Goal: Find specific page/section: Find specific page/section

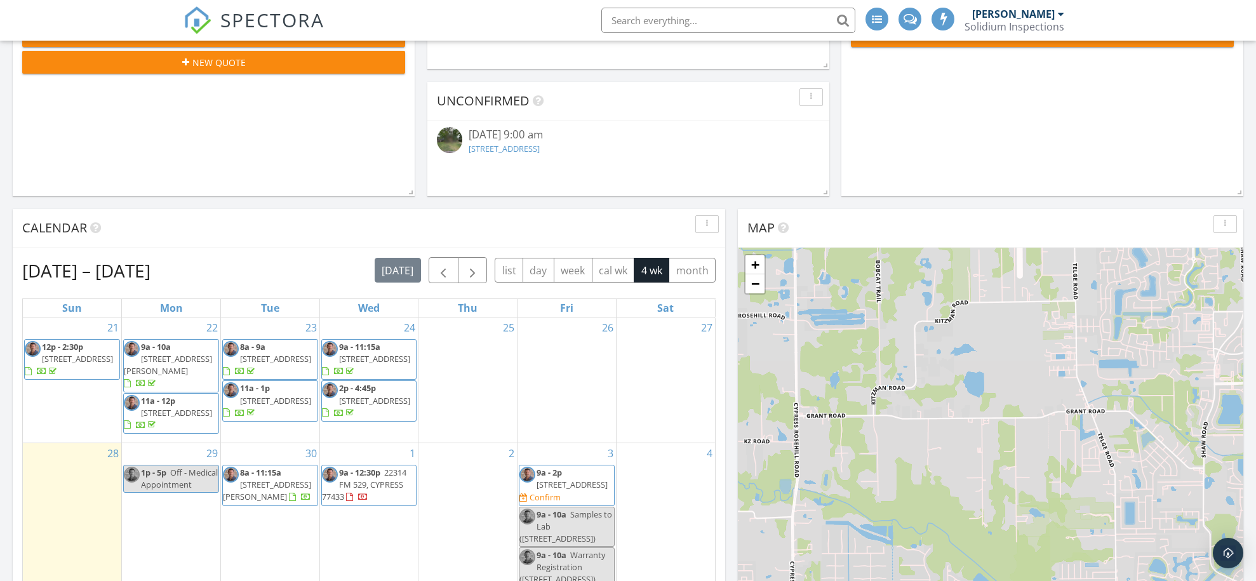
scroll to position [1093, 1257]
click at [643, 23] on input "text" at bounding box center [728, 20] width 254 height 25
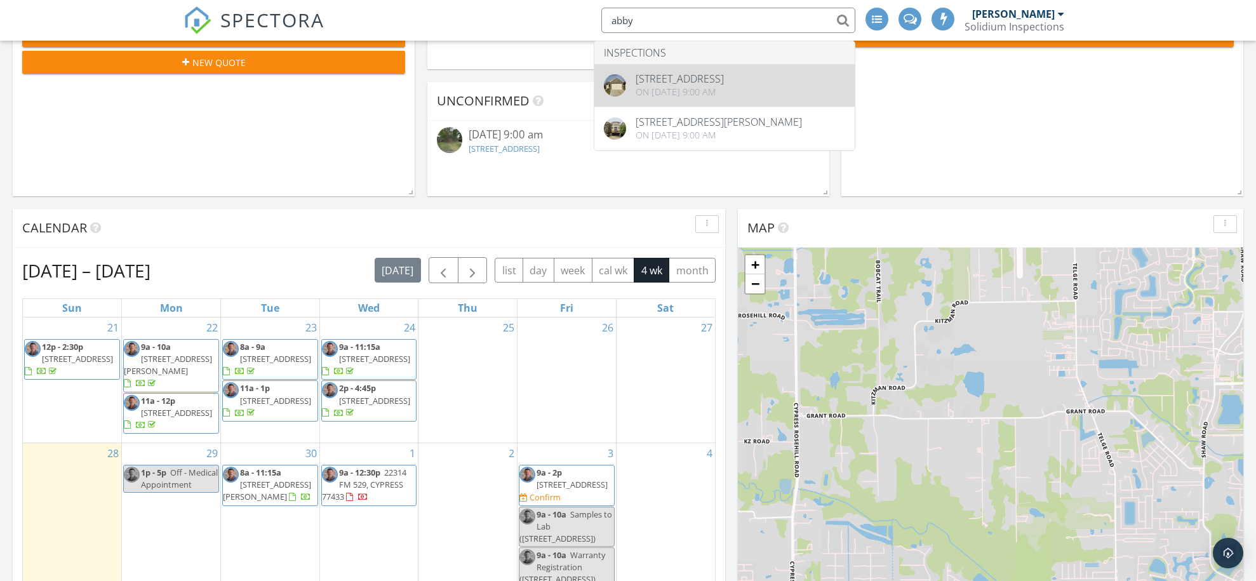
type input "abby"
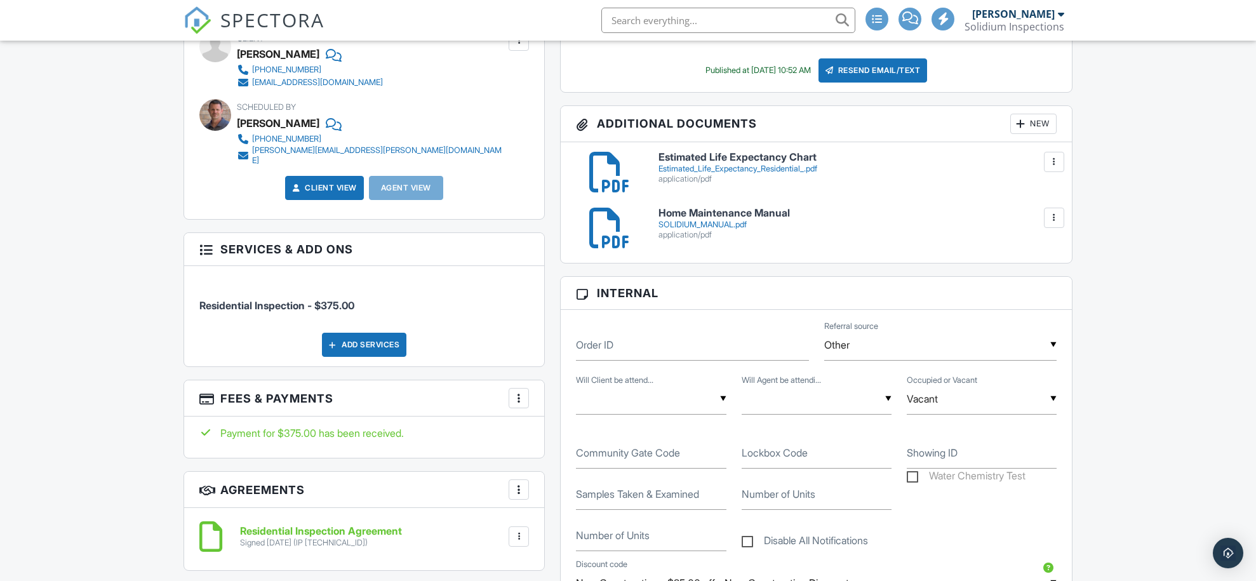
scroll to position [527, 0]
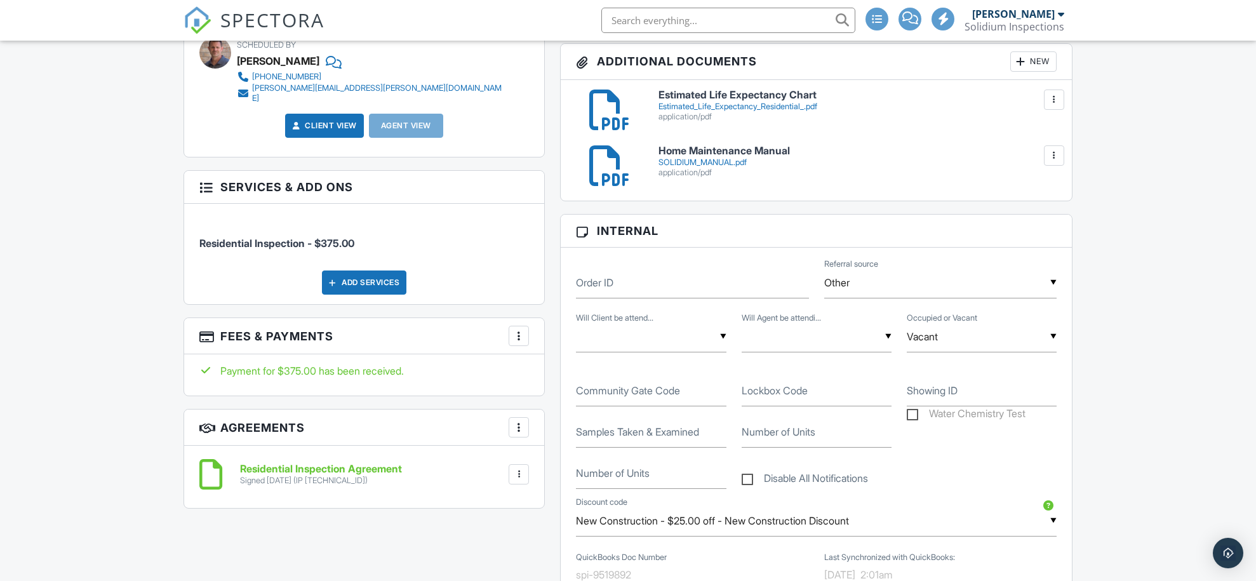
click at [639, 352] on input "text" at bounding box center [651, 336] width 150 height 31
click at [620, 415] on span "Yes" at bounding box center [607, 402] width 37 height 32
type input "Yes"
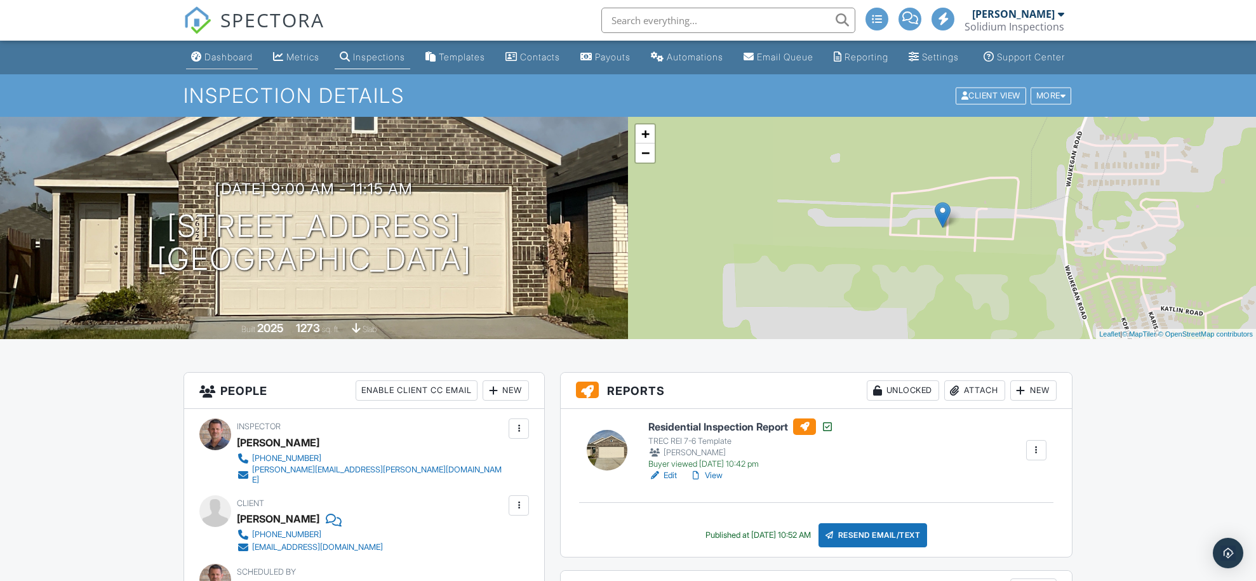
scroll to position [0, 0]
click at [217, 62] on div "Dashboard" at bounding box center [228, 56] width 48 height 11
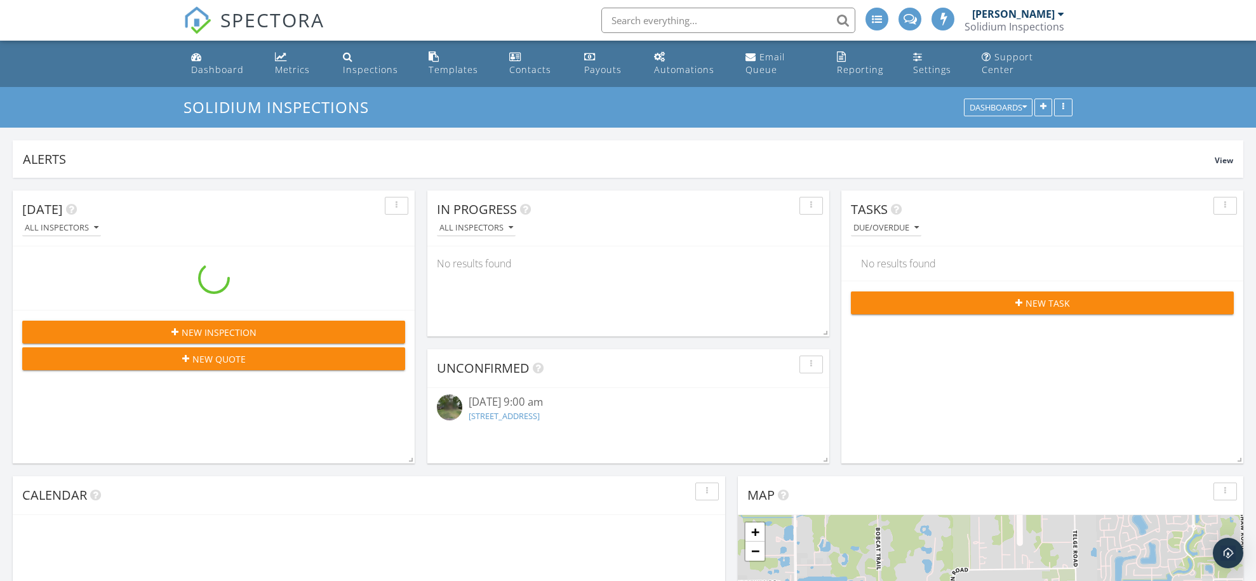
scroll to position [1093, 1257]
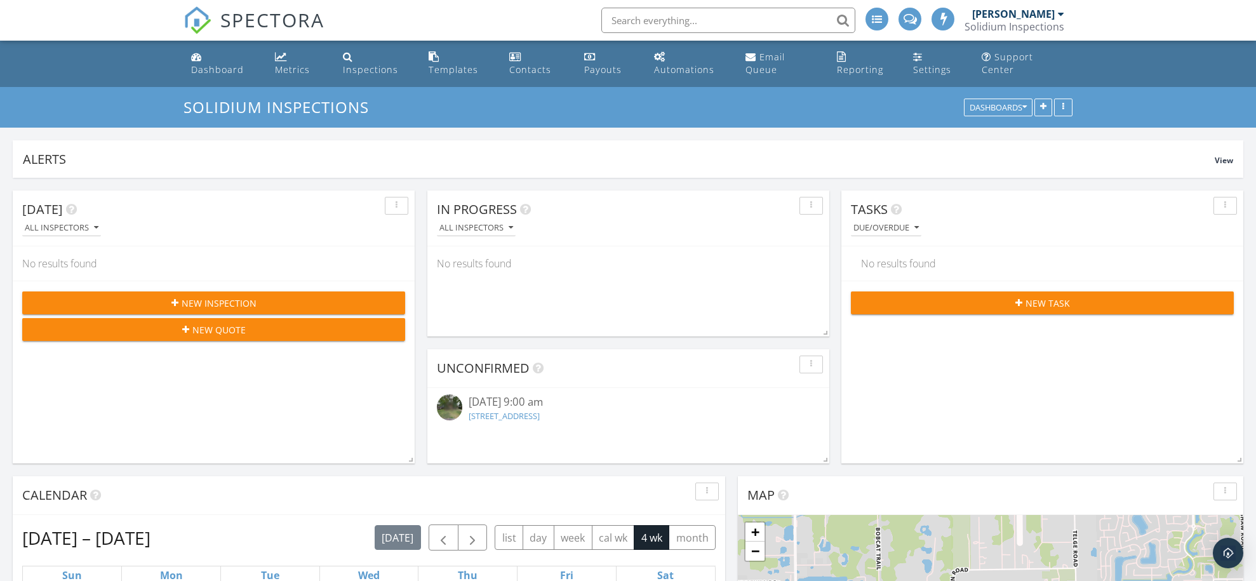
click at [639, 22] on input "text" at bounding box center [728, 20] width 254 height 25
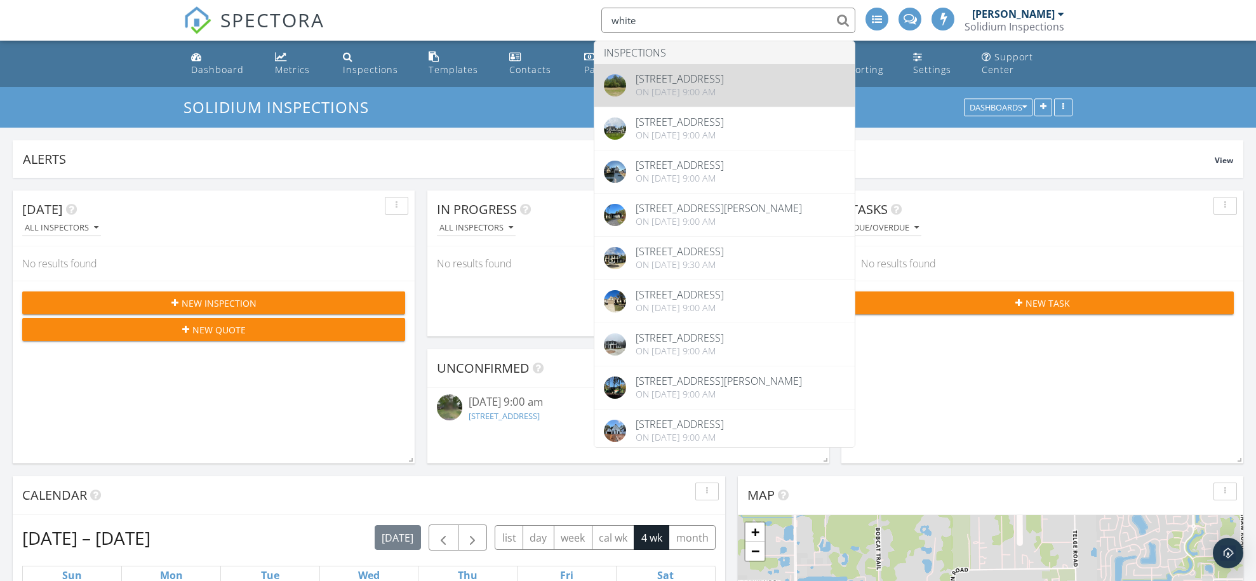
type input "white"
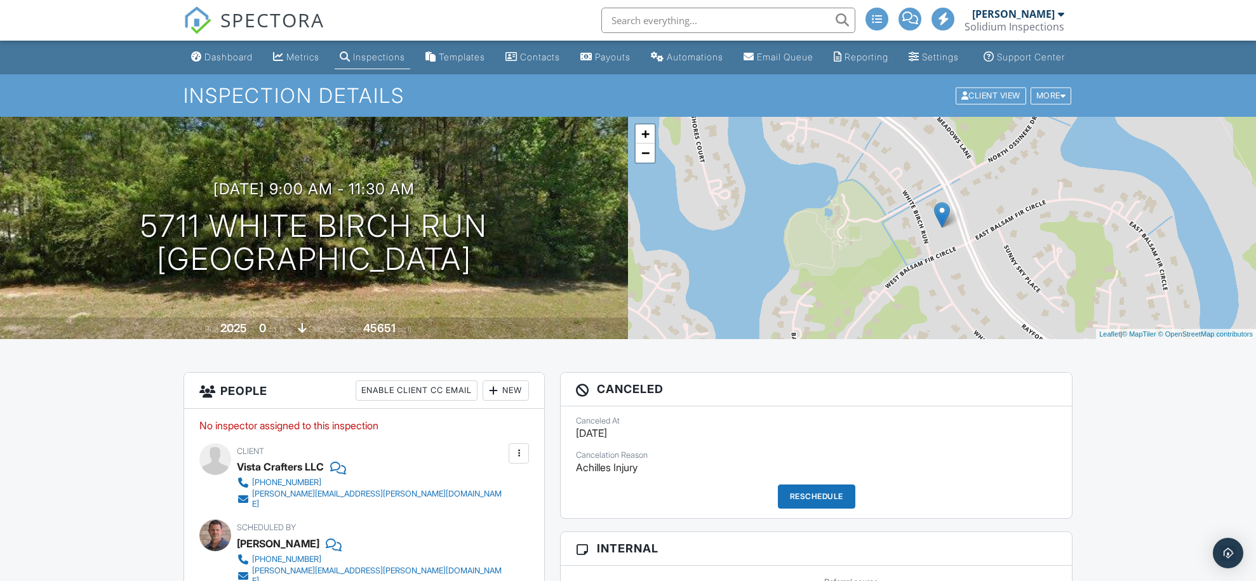
click at [639, 19] on input "text" at bounding box center [728, 20] width 254 height 25
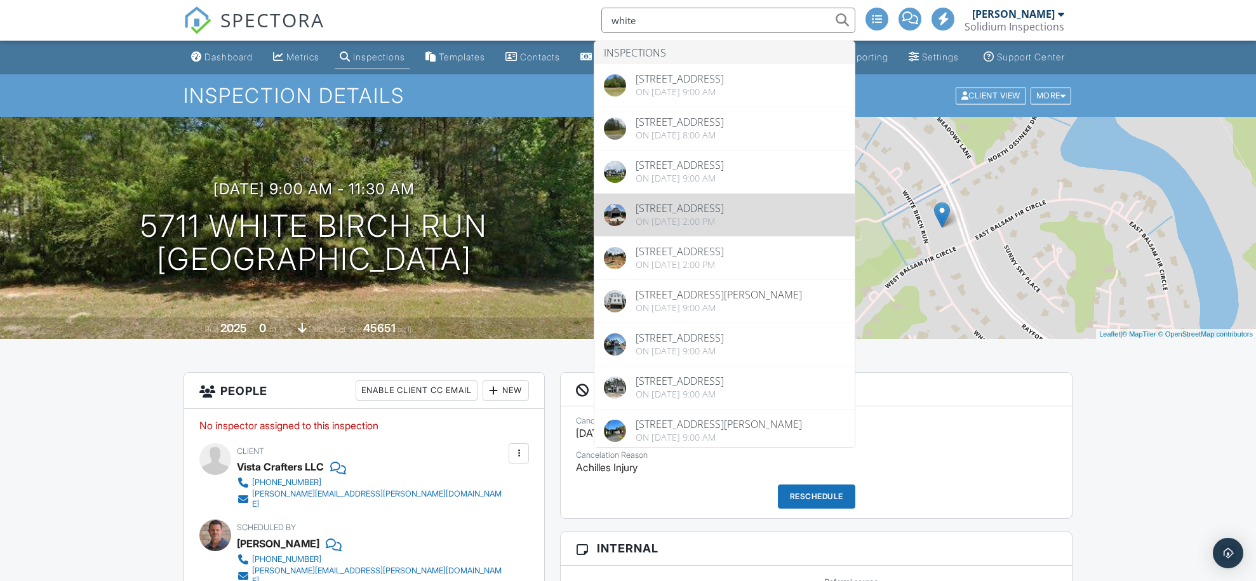
type input "white"
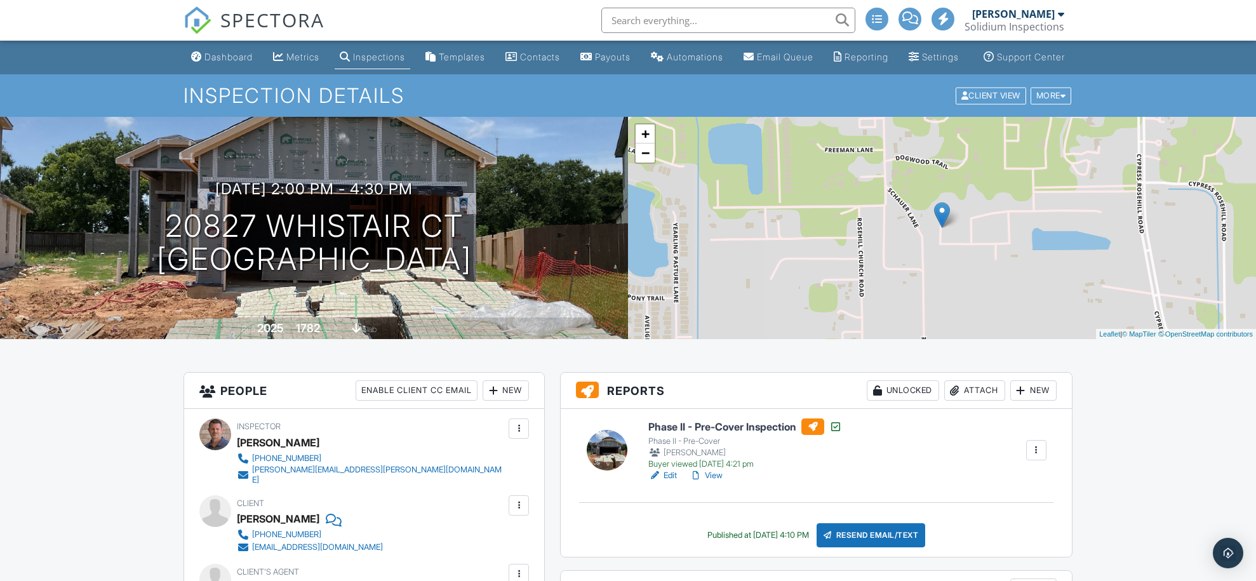
click at [657, 20] on input "text" at bounding box center [728, 20] width 254 height 25
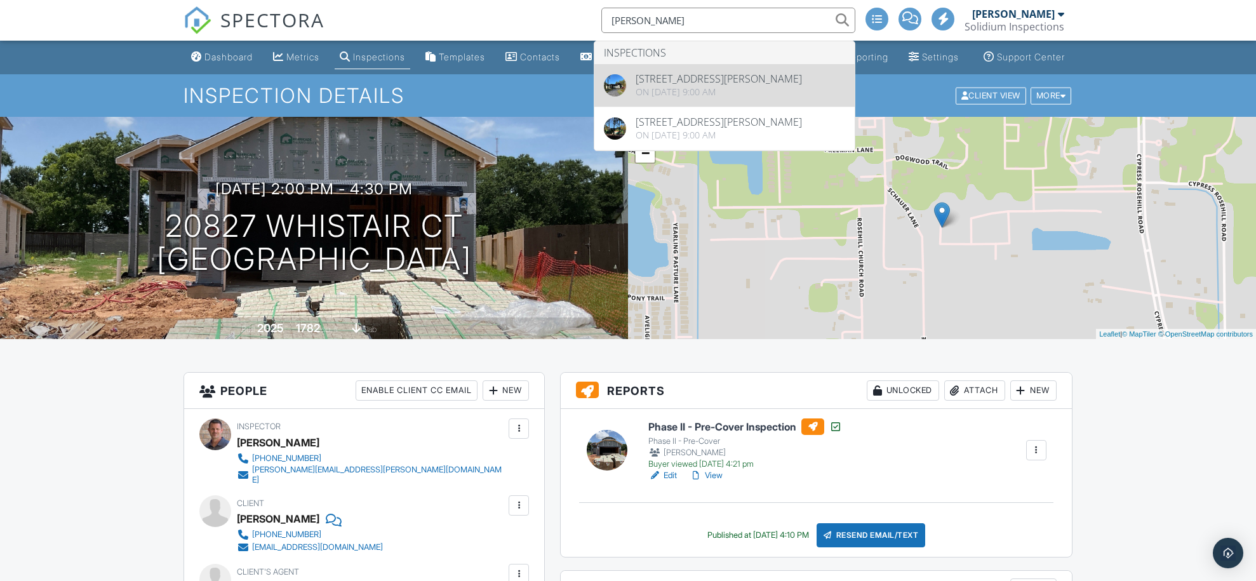
type input "[PERSON_NAME]"
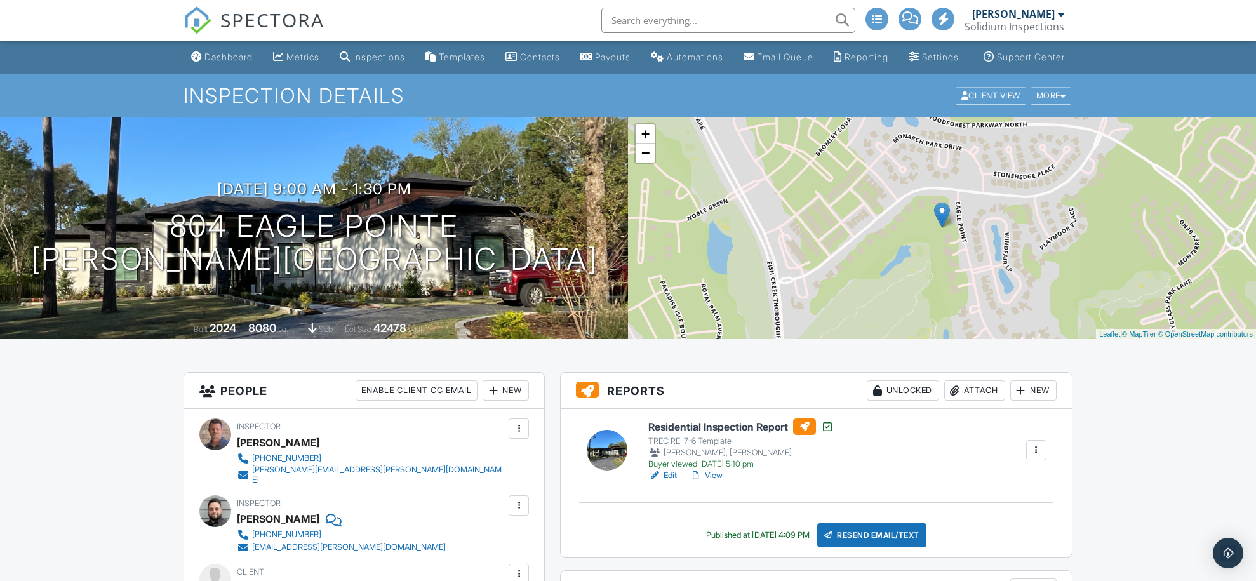
click at [659, 22] on input "text" at bounding box center [728, 20] width 254 height 25
type input "[PERSON_NAME]"
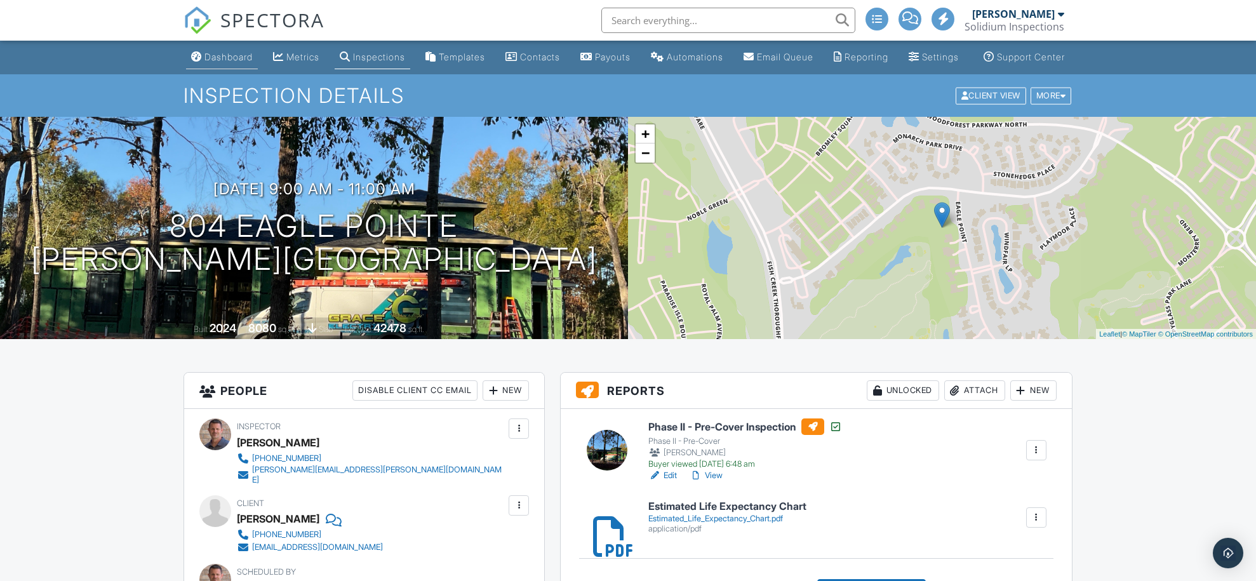
click at [211, 62] on div "Dashboard" at bounding box center [228, 56] width 48 height 11
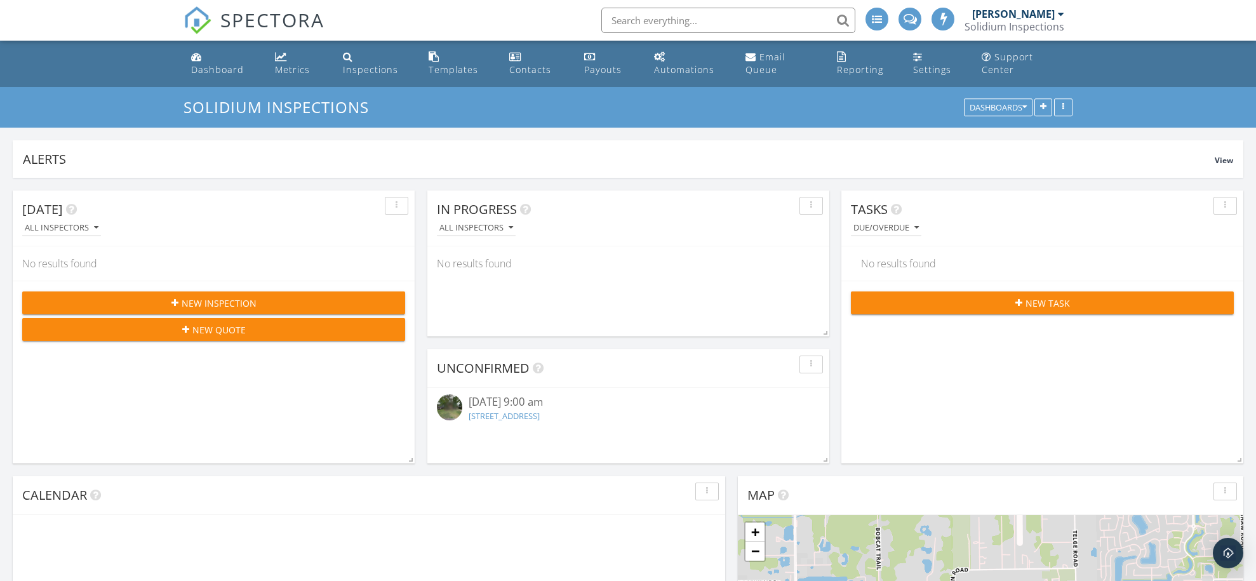
scroll to position [1093, 1257]
